Goal: Complete application form: Complete application form

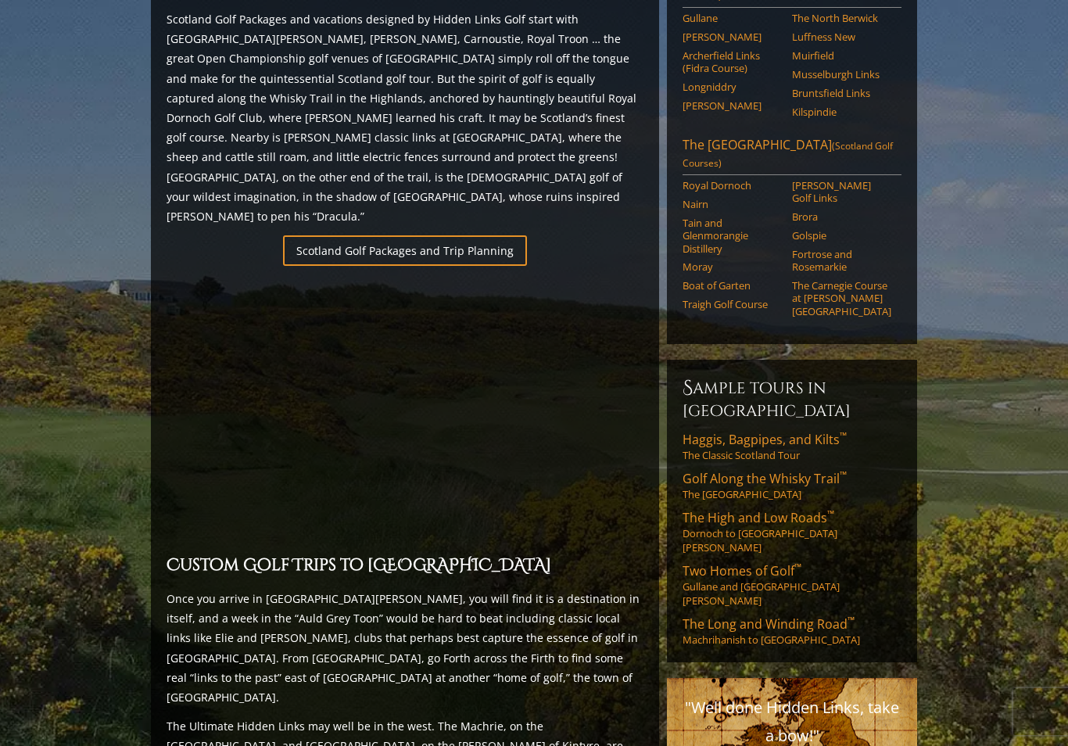
scroll to position [898, 0]
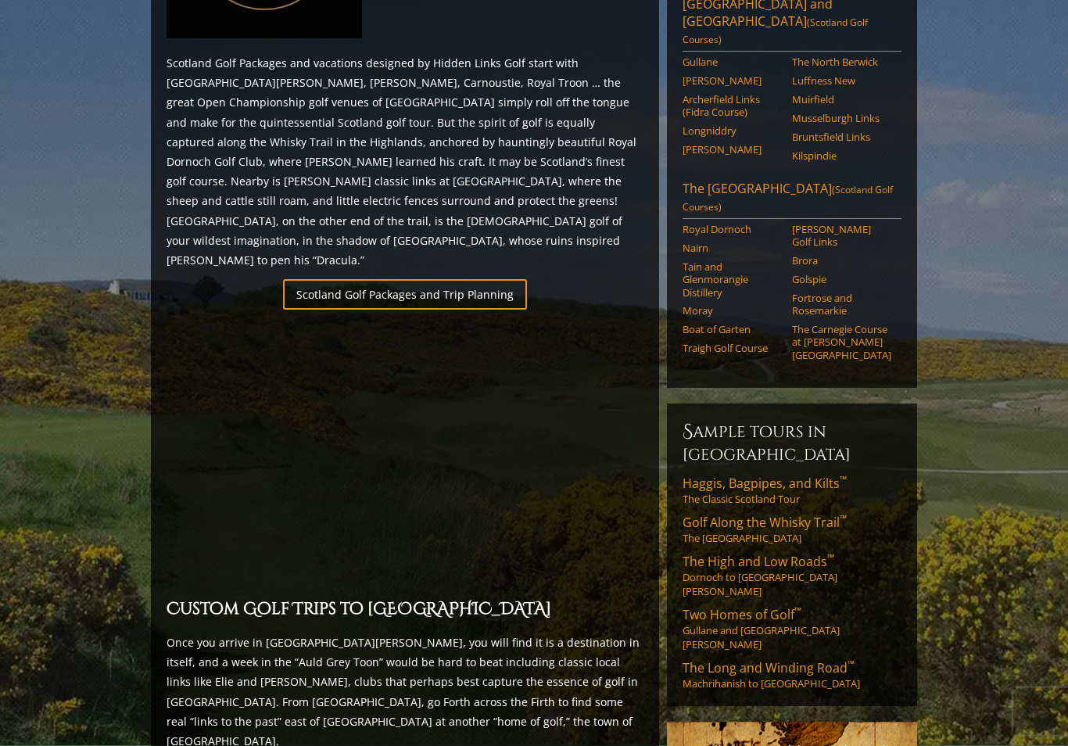
click at [804, 553] on span "The High and Low Roads ™" at bounding box center [758, 561] width 152 height 17
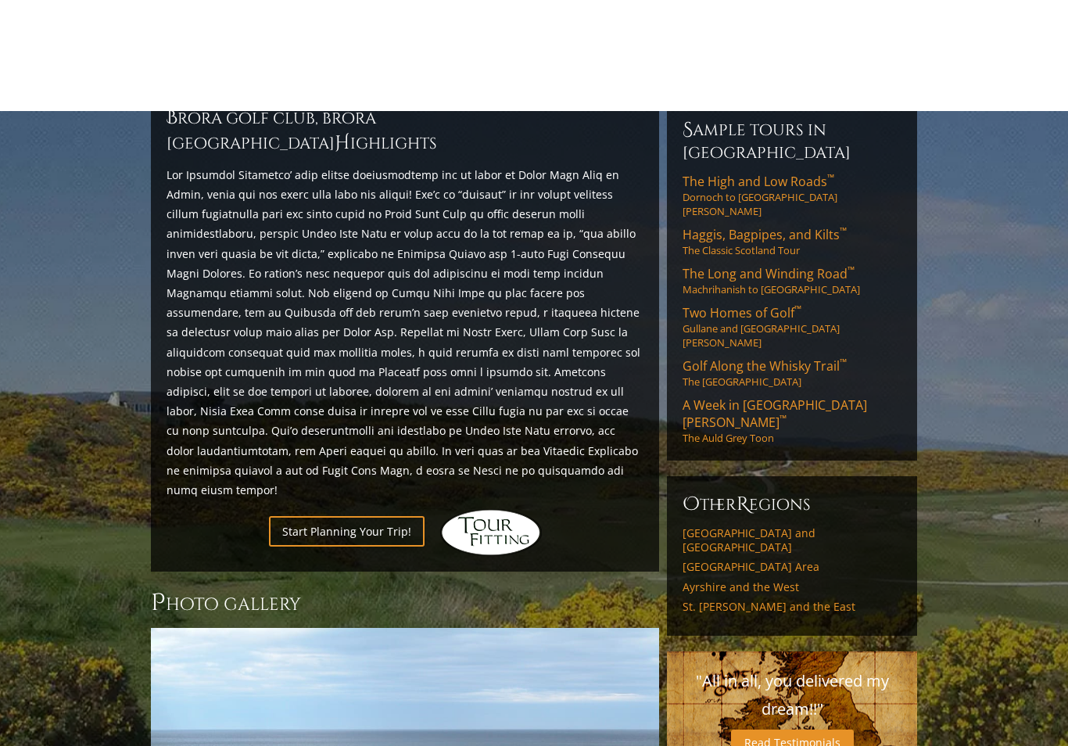
scroll to position [464, 0]
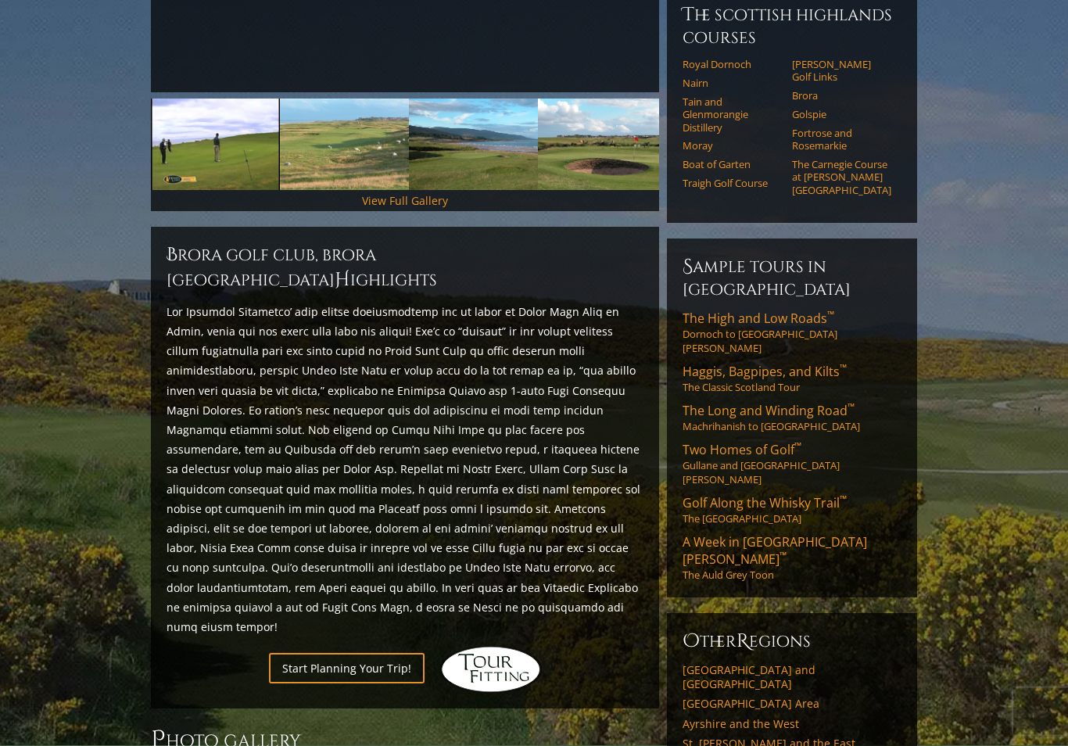
click at [811, 363] on span "Haggis, Bagpipes, and Kilts ™" at bounding box center [764, 371] width 164 height 17
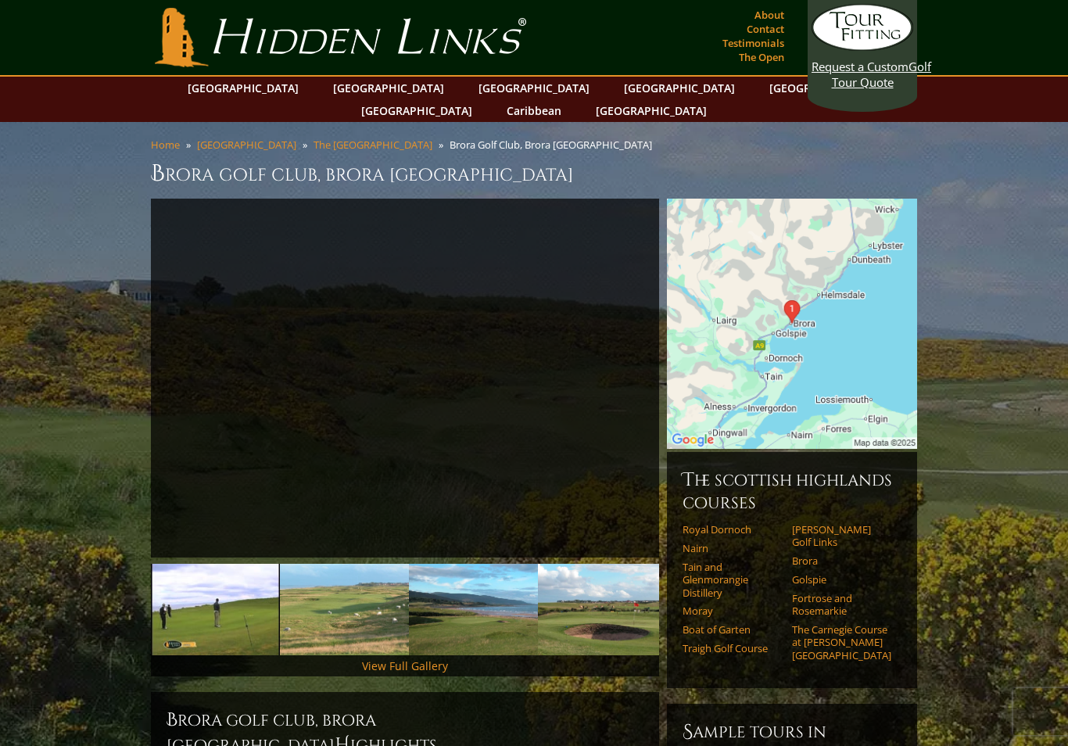
scroll to position [465, 0]
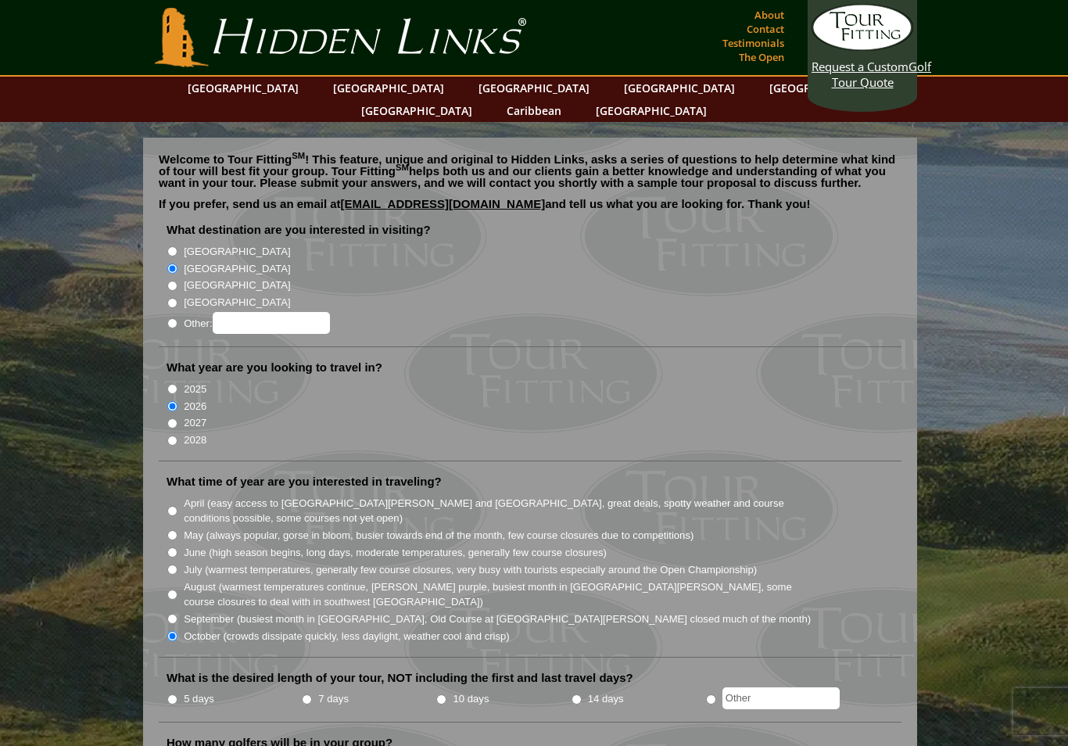
click at [238, 35] on link "Hidden Links Golf" at bounding box center [340, 37] width 379 height 59
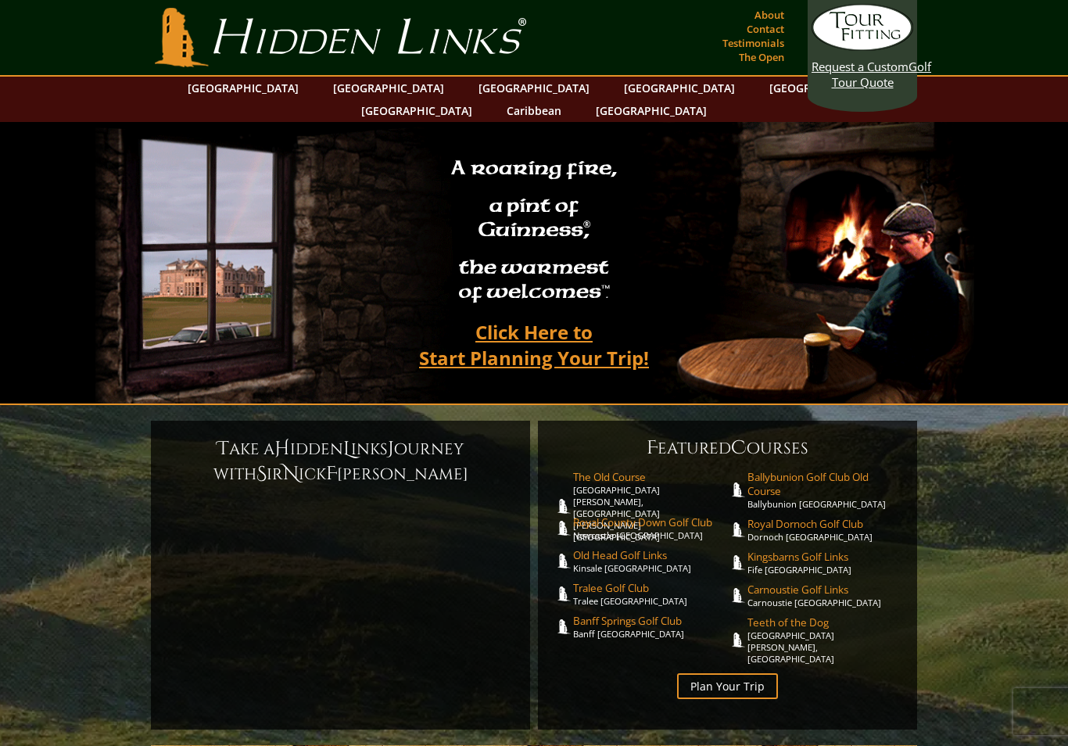
click at [268, 85] on link "[GEOGRAPHIC_DATA]" at bounding box center [243, 88] width 127 height 23
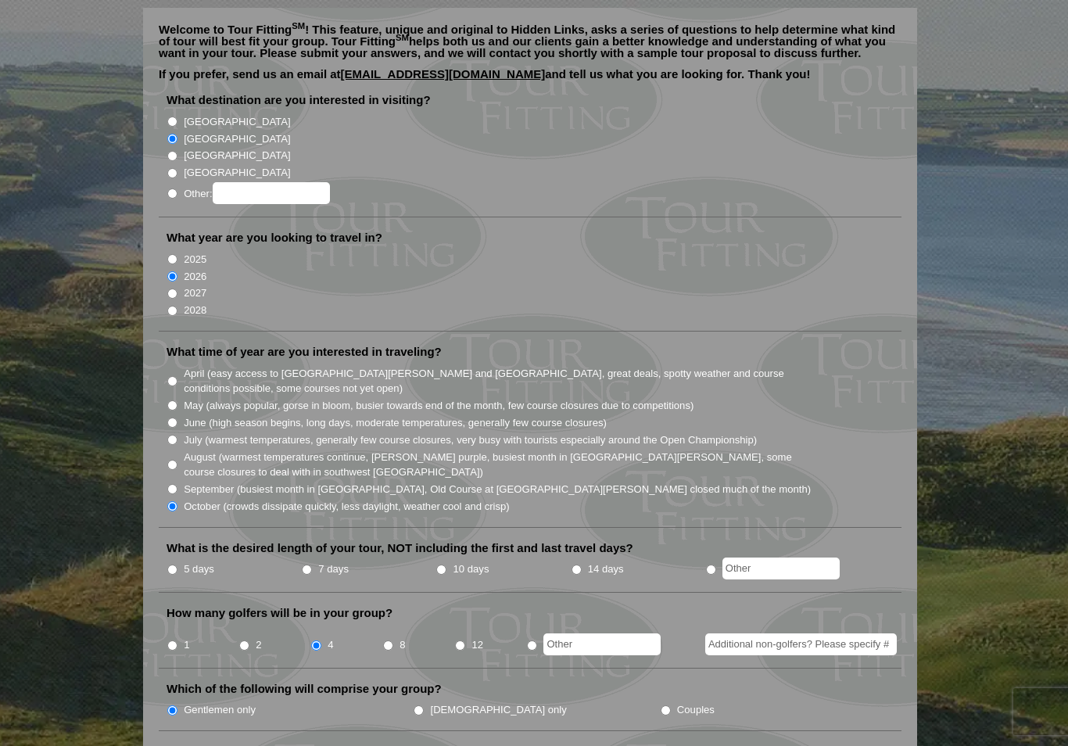
scroll to position [194, 0]
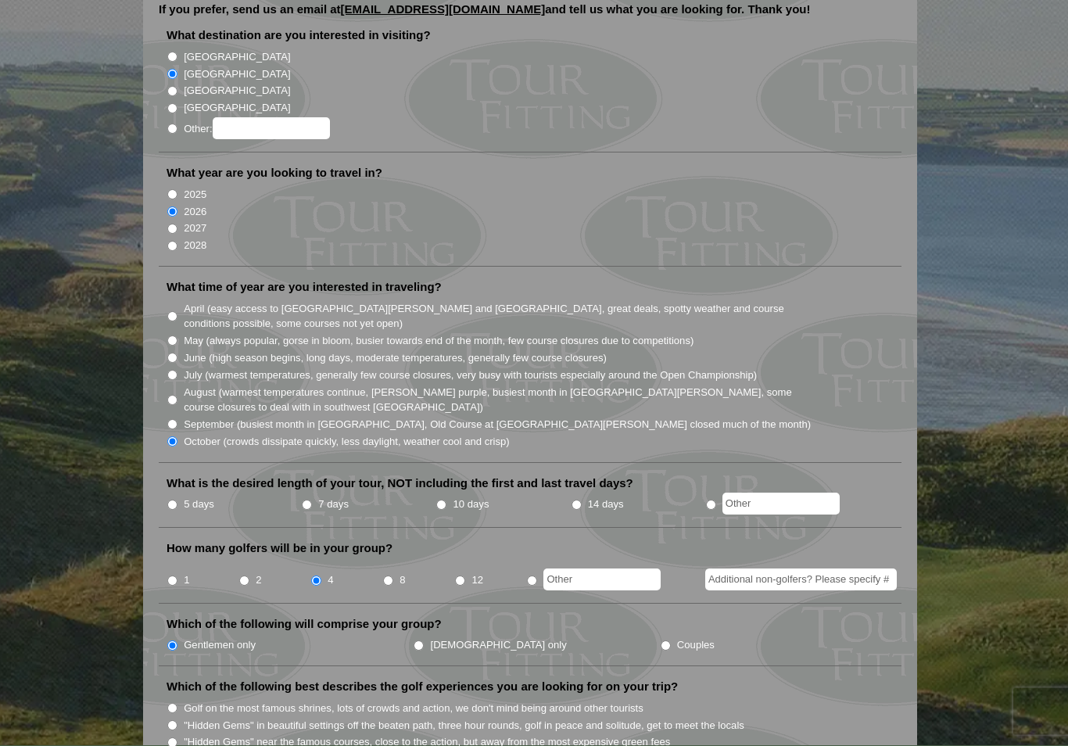
click at [308, 500] on input "7 days" at bounding box center [307, 505] width 10 height 10
radio input "true"
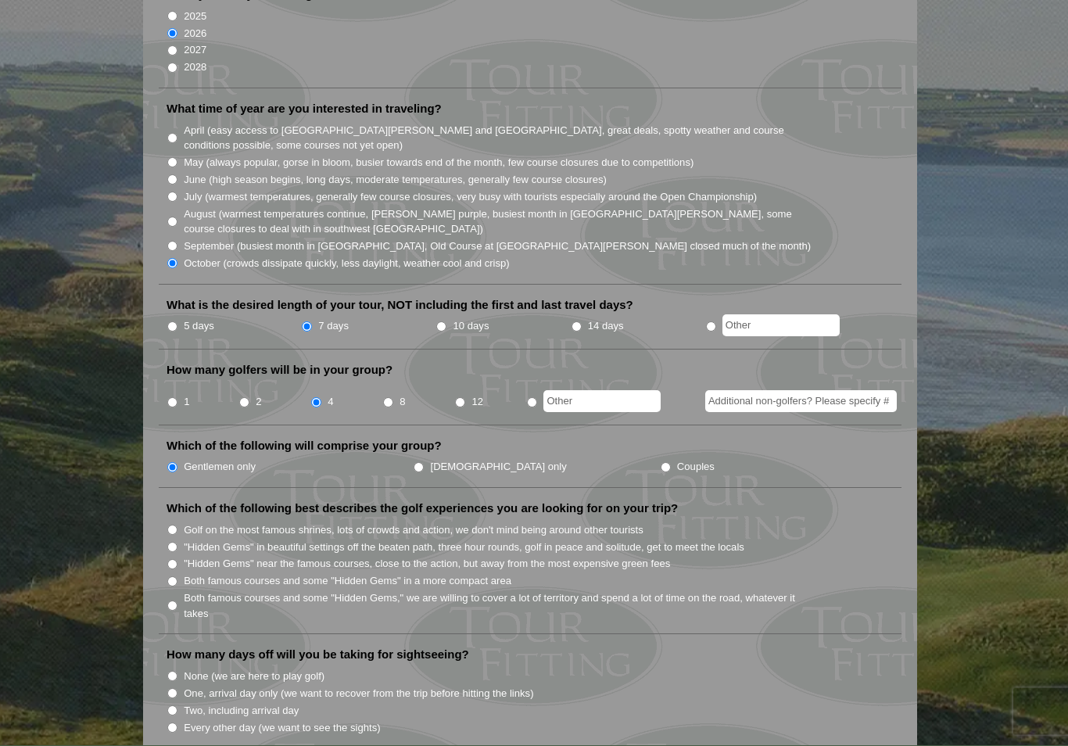
scroll to position [392, 0]
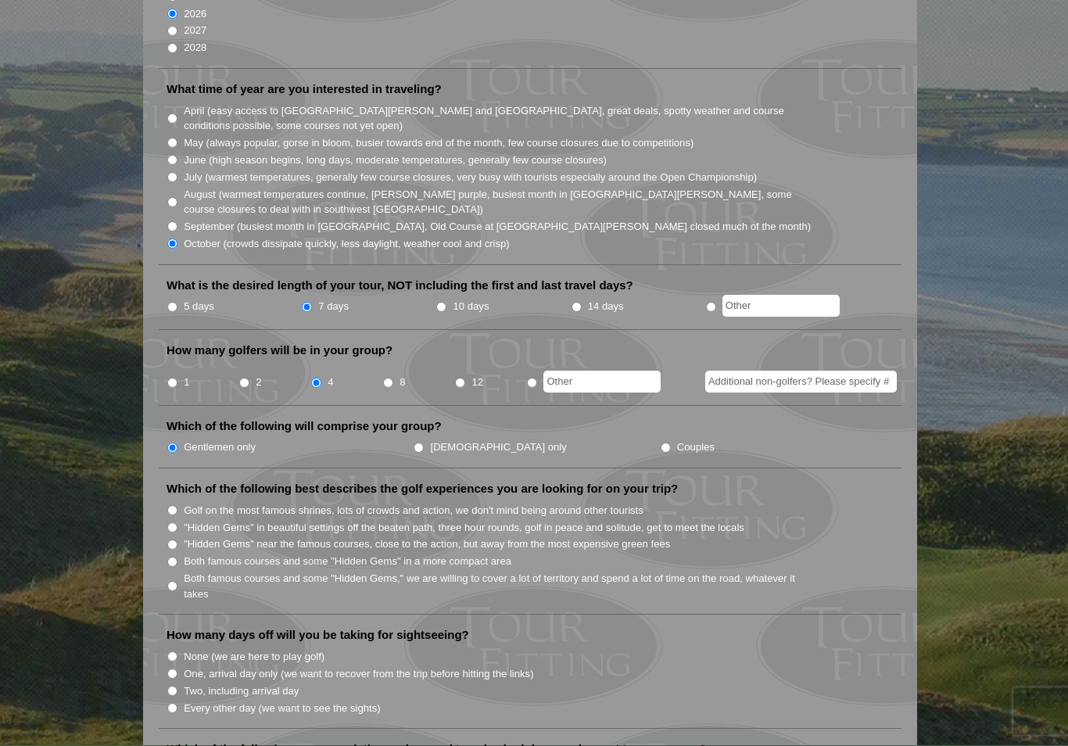
click at [169, 652] on input "None (we are here to play golf)" at bounding box center [172, 657] width 10 height 10
radio input "true"
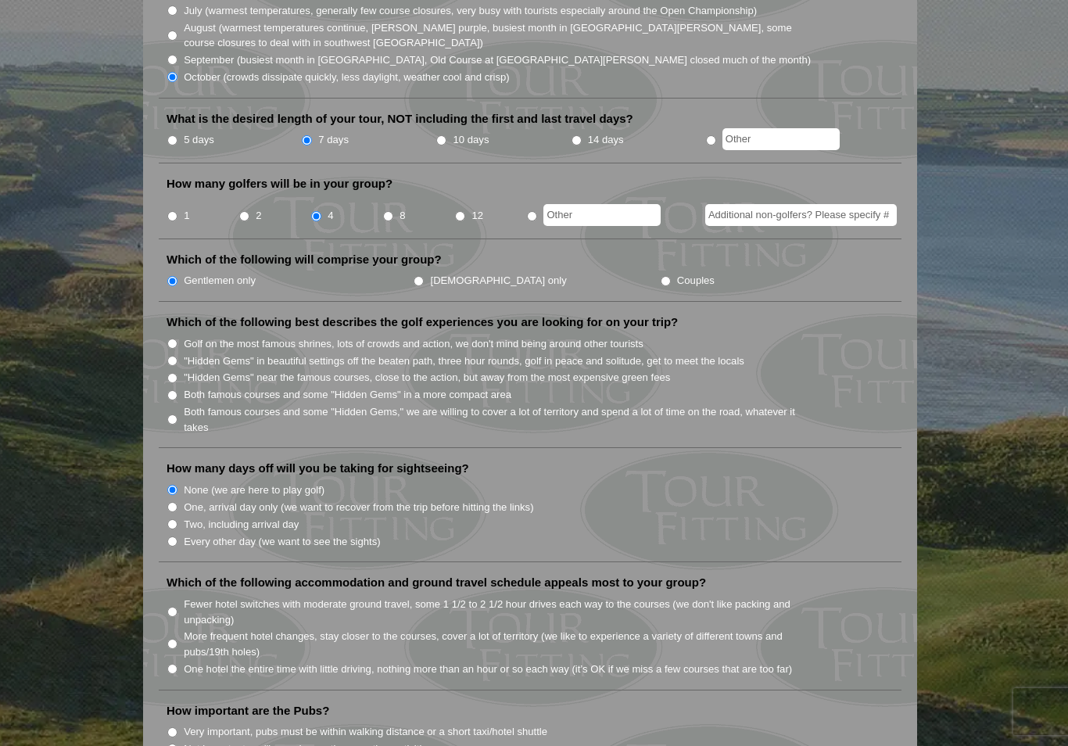
scroll to position [581, 0]
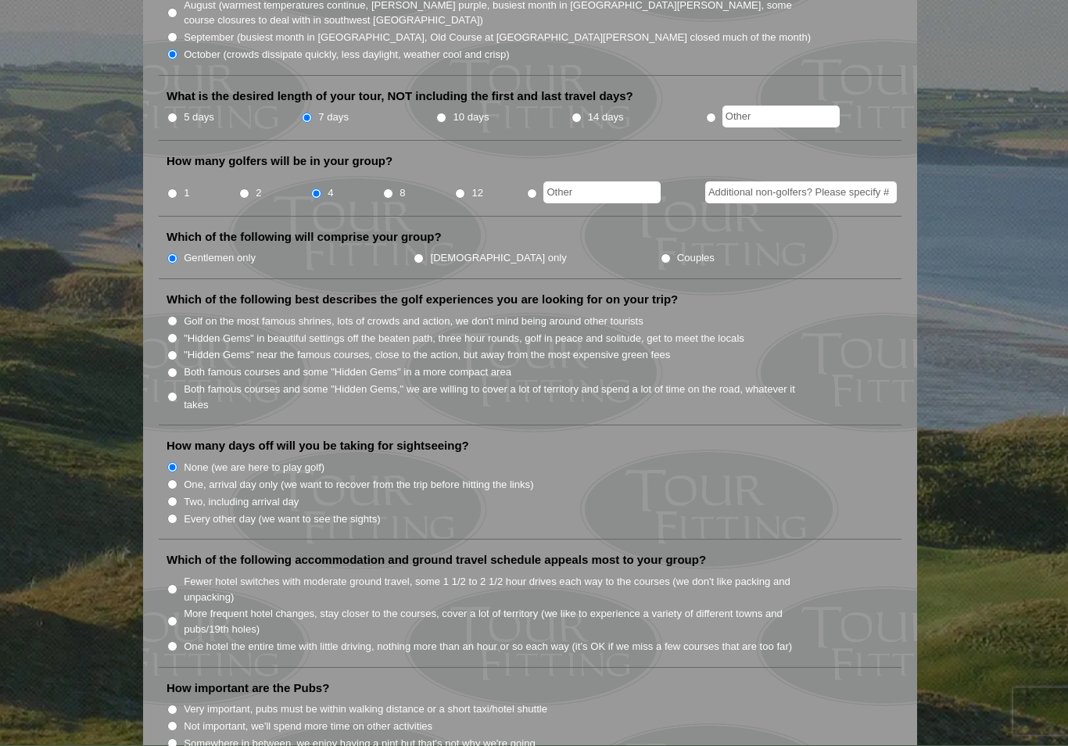
click at [177, 617] on input "More frequent hotel changes, stay closer to the courses, cover a lot of territo…" at bounding box center [172, 622] width 10 height 10
radio input "true"
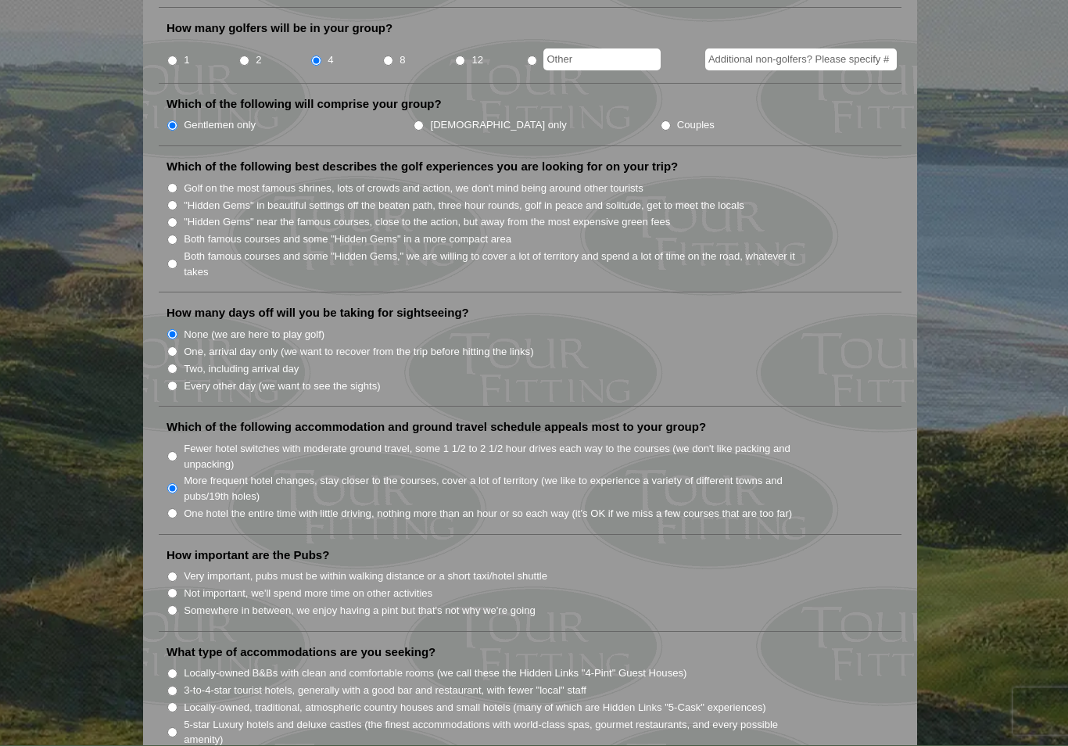
scroll to position [719, 0]
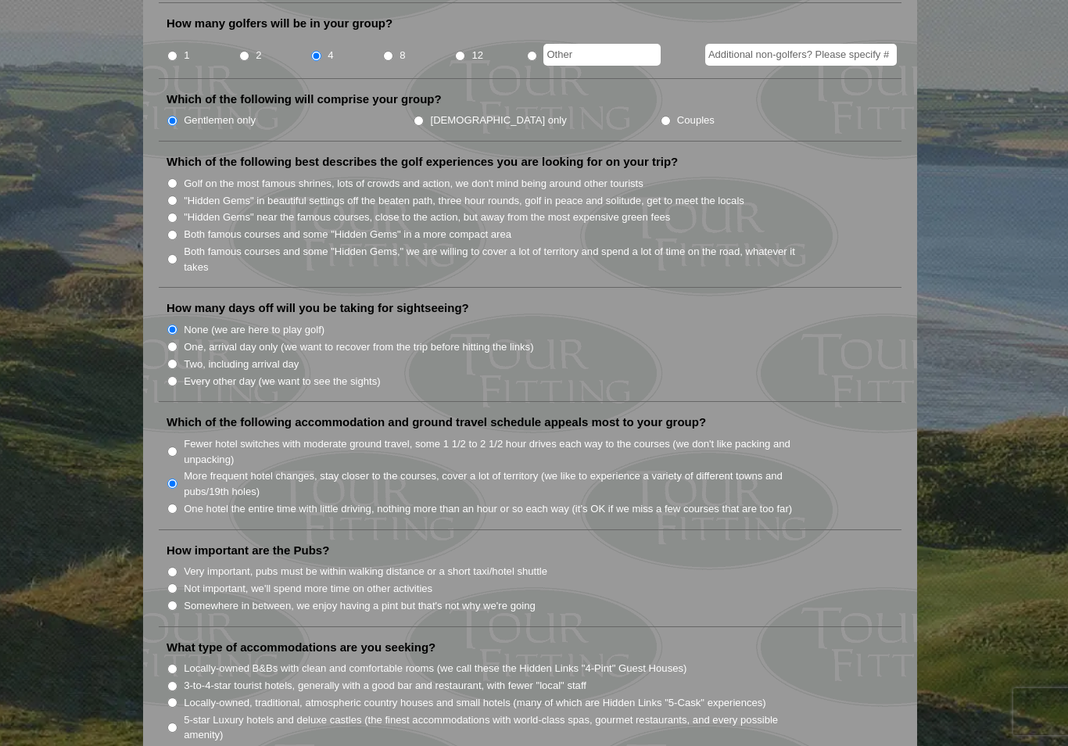
click at [171, 555] on li "How important are the Pubs? Very important, pubs must be within walking distanc…" at bounding box center [530, 584] width 743 height 84
click at [172, 600] on input "Somewhere in between, we enjoy having a pint but that's not why we're going" at bounding box center [172, 605] width 10 height 10
radio input "true"
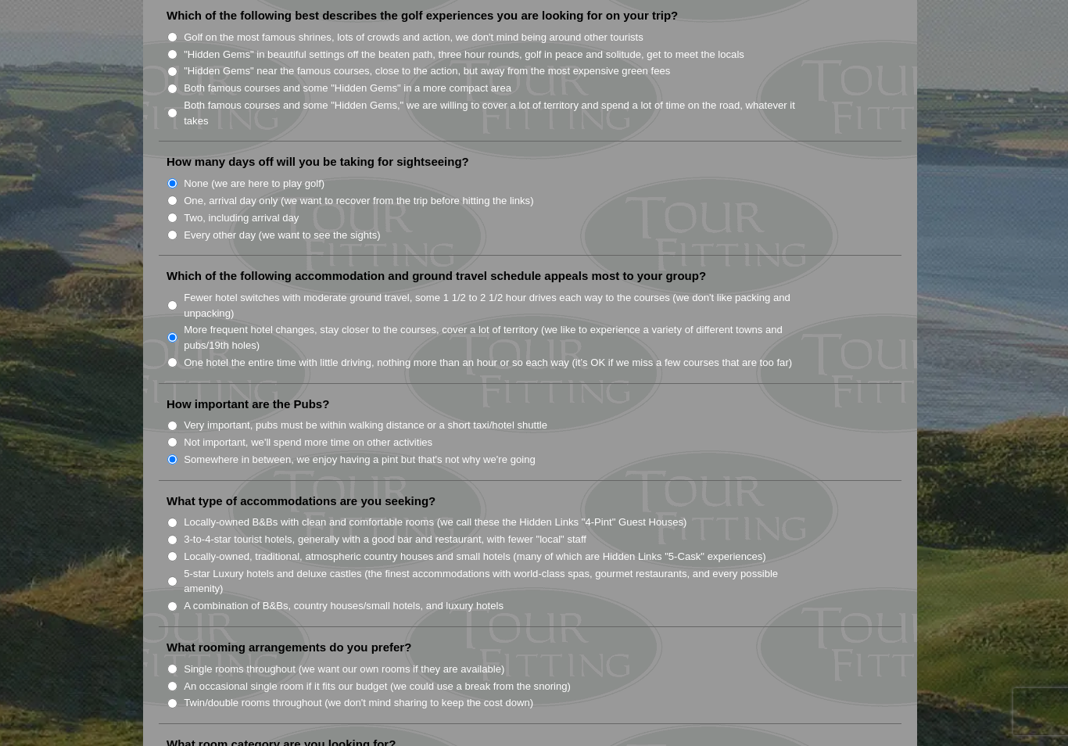
scroll to position [875, 0]
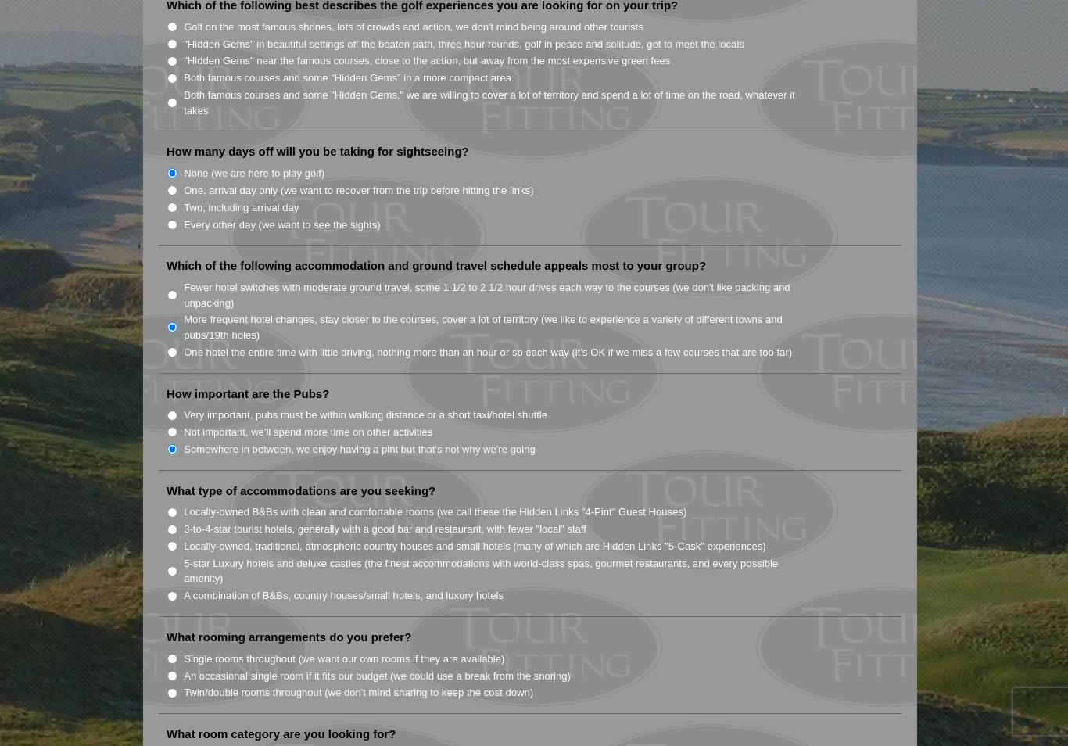
click at [177, 541] on input "Locally-owned, traditional, atmospheric country houses and small hotels (many o…" at bounding box center [172, 546] width 10 height 10
radio input "true"
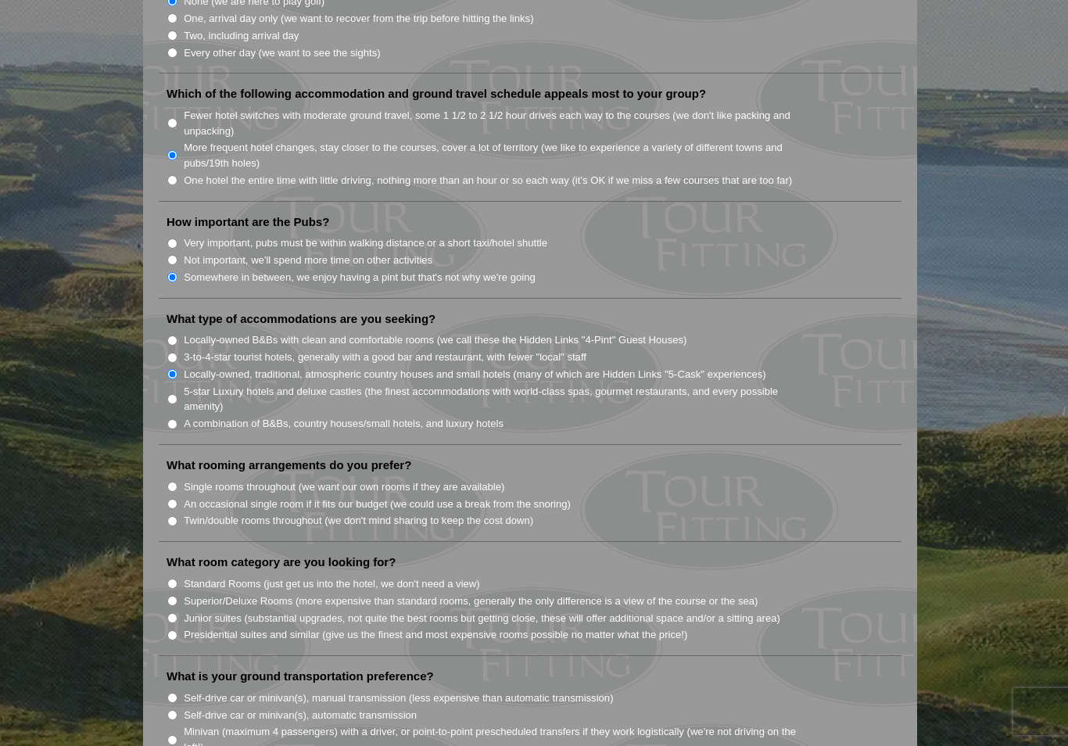
scroll to position [1056, 0]
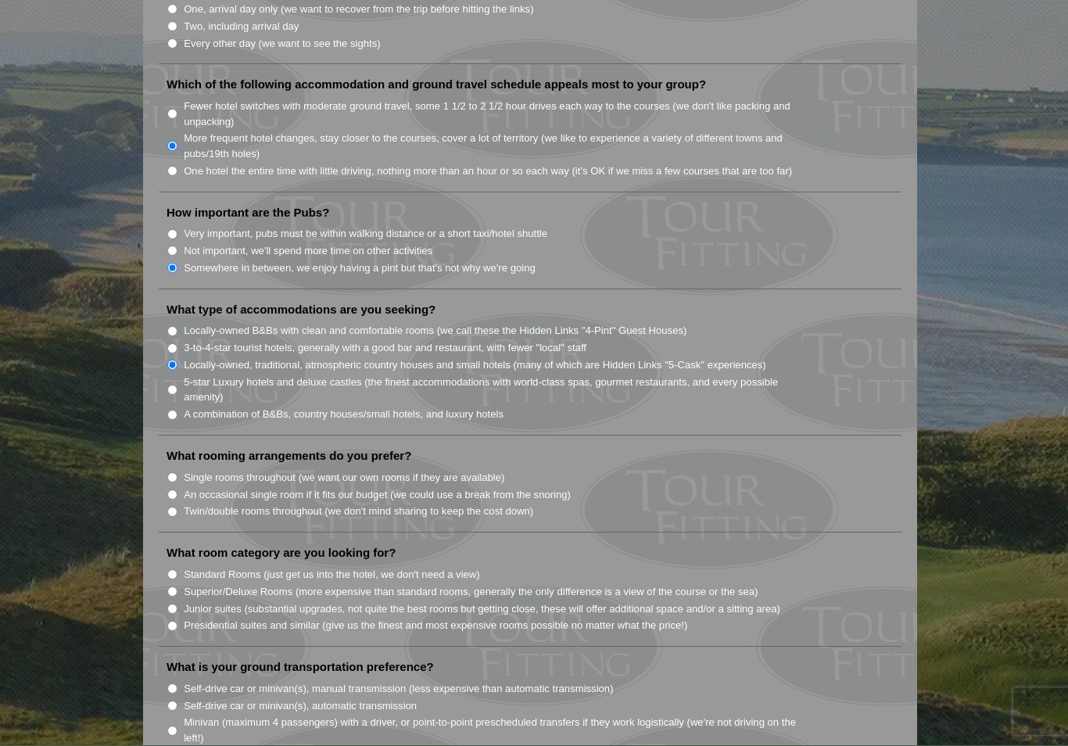
click at [171, 473] on input "Single rooms throughout (we want our own rooms if they are available)" at bounding box center [172, 478] width 10 height 10
radio input "true"
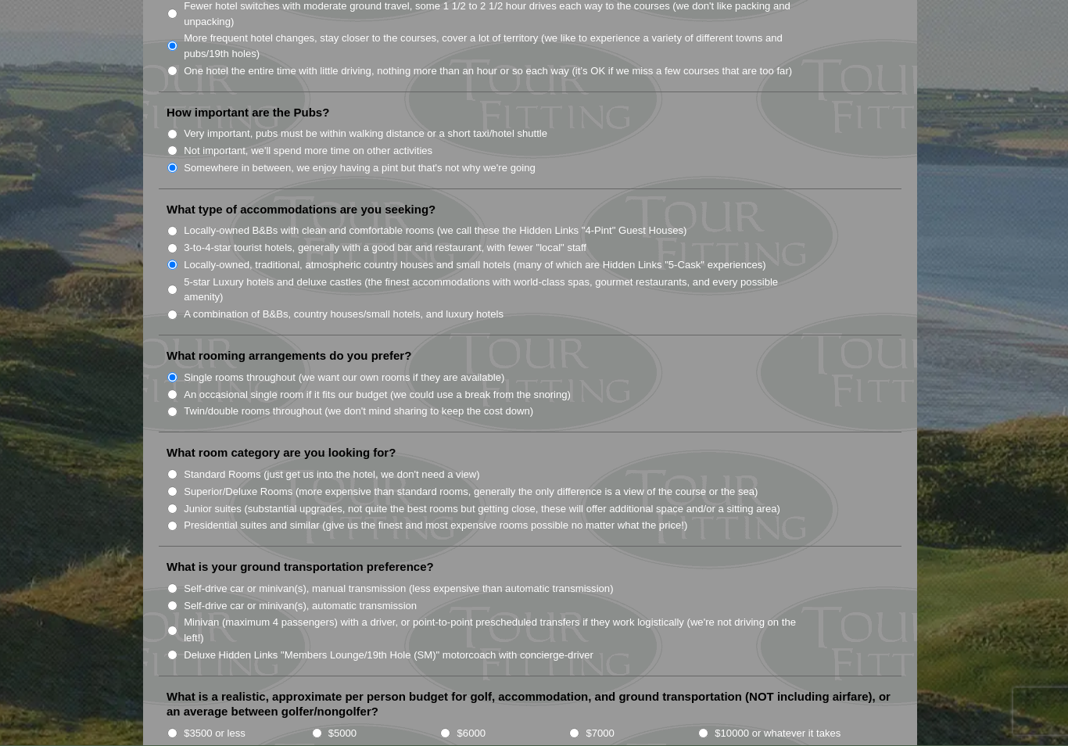
scroll to position [1179, 0]
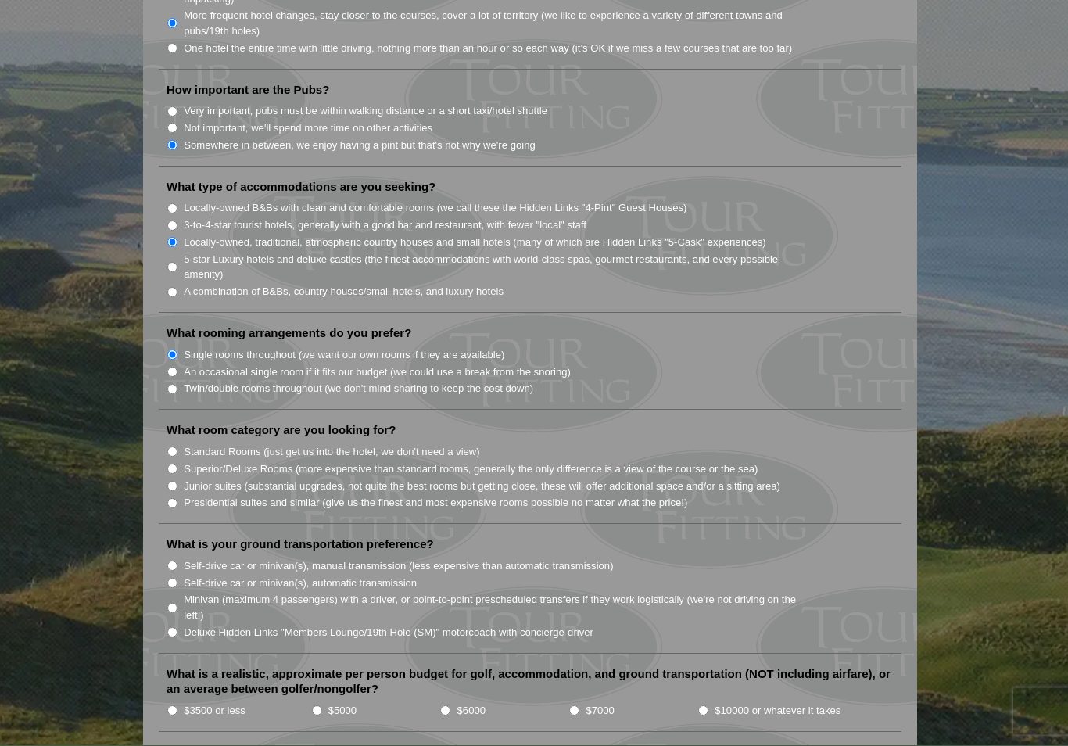
click at [187, 592] on label "Minivan (maximum 4 passengers) with a driver, or point-to-point prescheduled tr…" at bounding box center [498, 607] width 628 height 30
click at [177, 603] on input "Minivan (maximum 4 passengers) with a driver, or point-to-point prescheduled tr…" at bounding box center [172, 608] width 10 height 10
radio input "true"
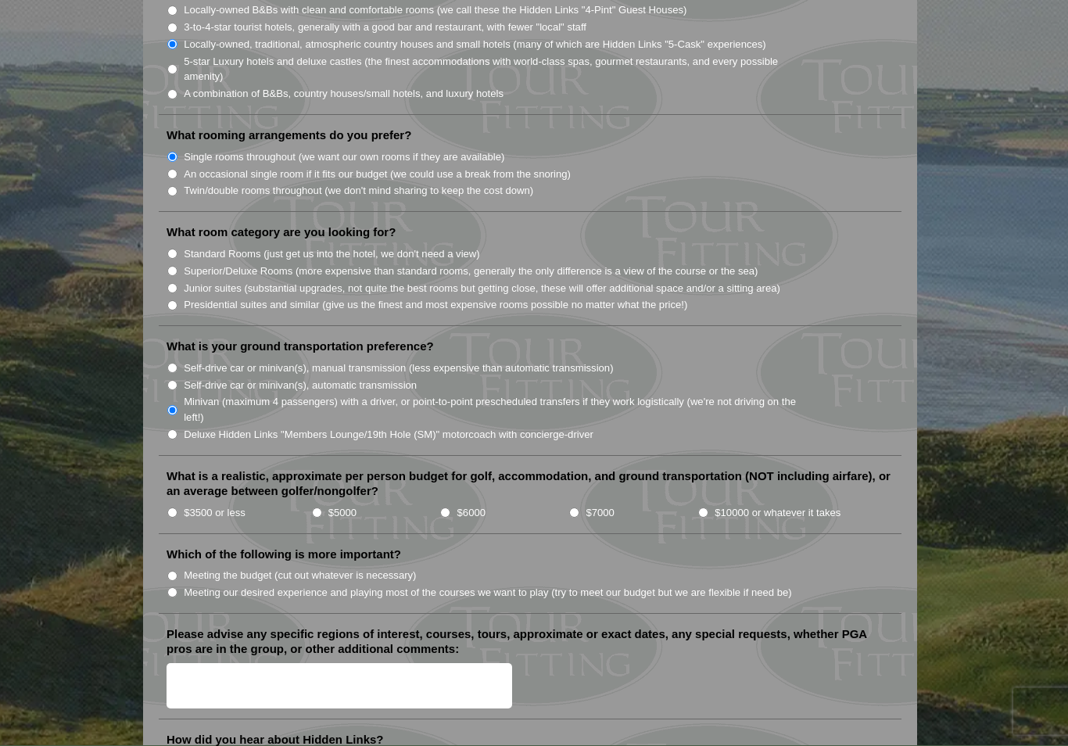
scroll to position [1385, 0]
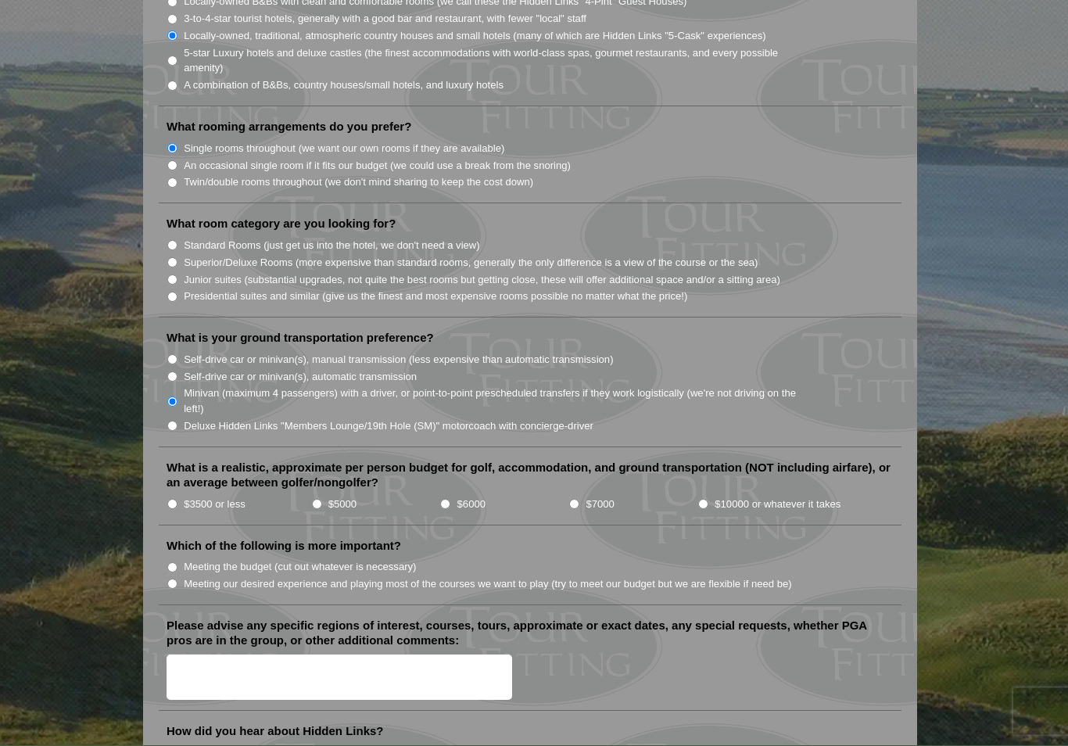
click at [796, 497] on label "$10000 or whatever it takes" at bounding box center [777, 505] width 126 height 16
click at [708, 499] on input "$10000 or whatever it takes" at bounding box center [703, 504] width 10 height 10
radio input "true"
click at [785, 577] on label "Meeting our desired experience and playing most of the courses we want to play …" at bounding box center [488, 585] width 608 height 16
click at [177, 579] on input "Meeting our desired experience and playing most of the courses we want to play …" at bounding box center [172, 584] width 10 height 10
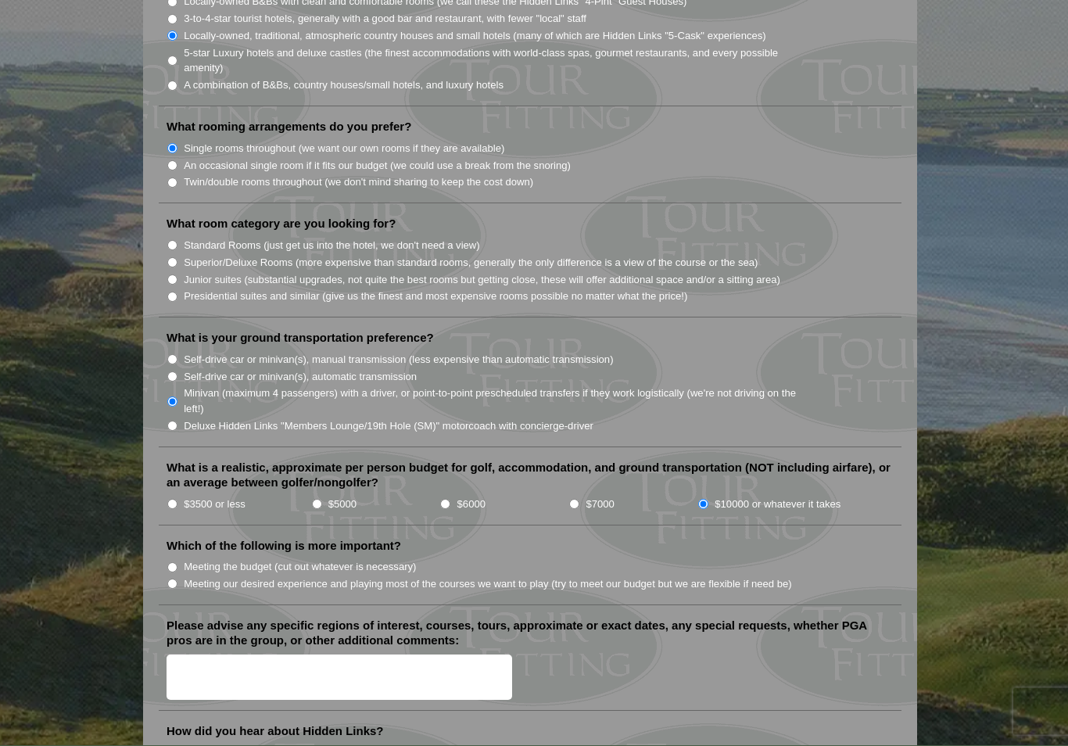
radio input "true"
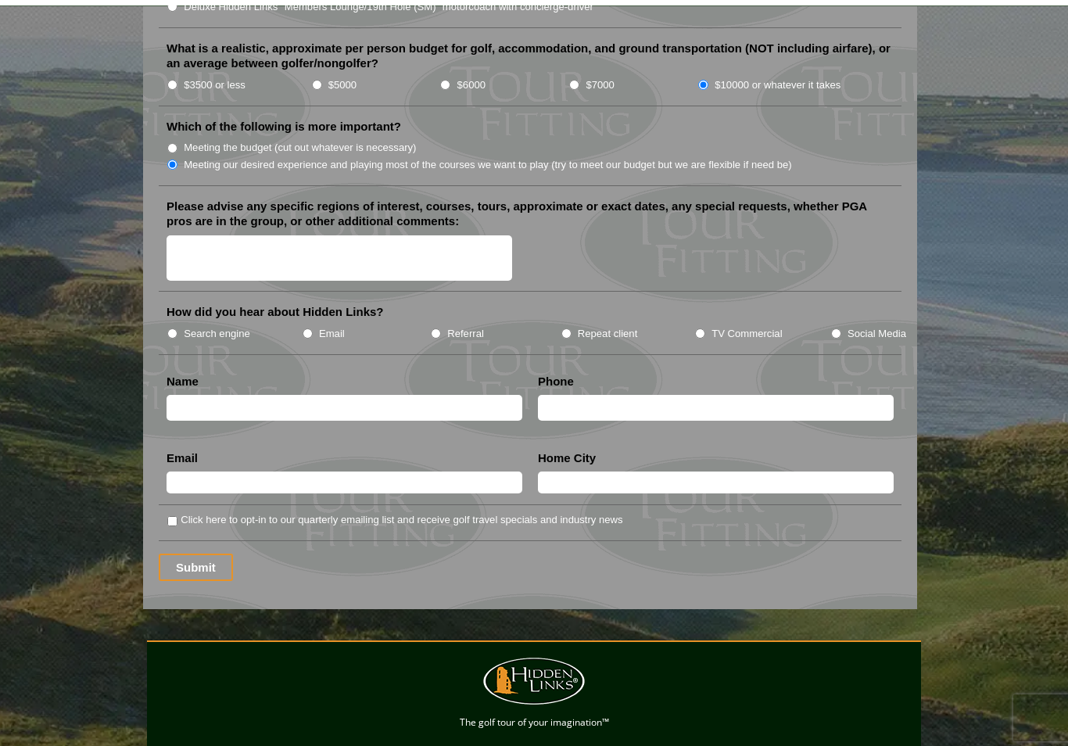
scroll to position [1495, 0]
